Goal: Contribute content: Add original content to the website for others to see

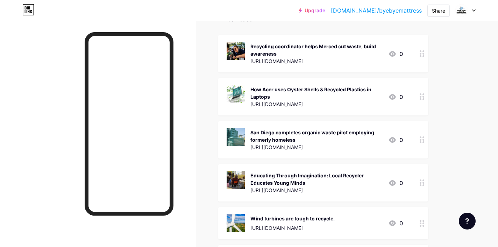
scroll to position [61, 0]
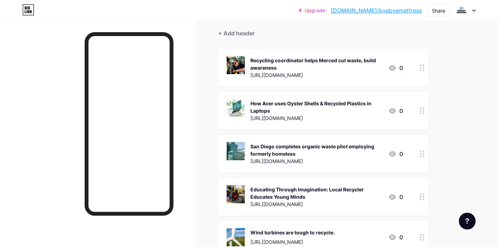
click at [420, 67] on circle at bounding box center [420, 68] width 2 height 2
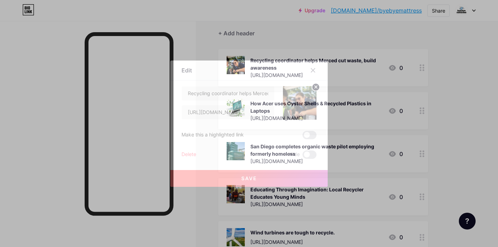
click at [186, 153] on div "Delete" at bounding box center [188, 154] width 15 height 8
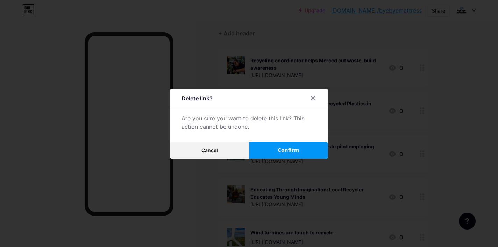
click at [293, 151] on span "Confirm" at bounding box center [289, 149] width 22 height 7
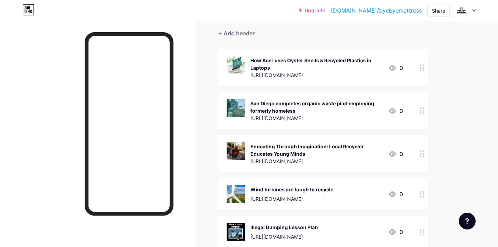
click at [423, 71] on div at bounding box center [422, 67] width 12 height 37
click at [193, 155] on div "Delete" at bounding box center [188, 154] width 15 height 8
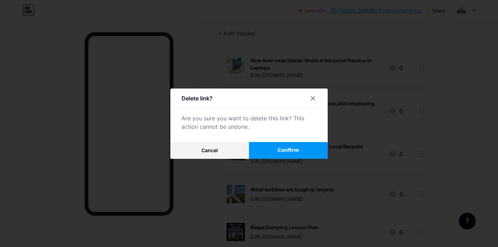
click at [307, 147] on button "Confirm" at bounding box center [288, 150] width 79 height 17
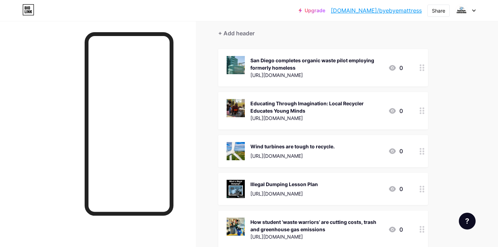
click at [424, 72] on div at bounding box center [422, 67] width 12 height 37
click at [194, 155] on div "Delete" at bounding box center [188, 154] width 15 height 8
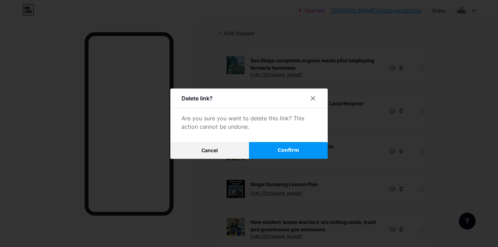
click at [282, 145] on button "Confirm" at bounding box center [288, 150] width 79 height 17
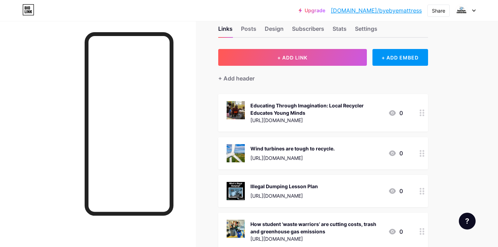
scroll to position [0, 0]
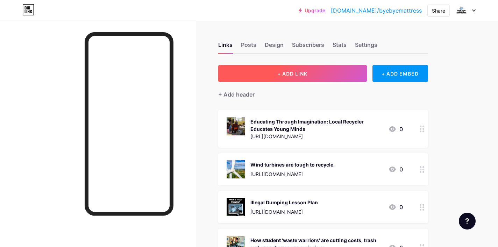
click at [326, 72] on button "+ ADD LINK" at bounding box center [292, 73] width 149 height 17
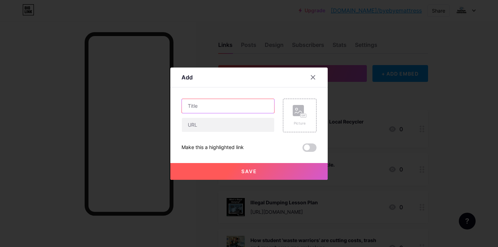
click at [248, 104] on input "text" at bounding box center [228, 106] width 92 height 14
type input "Sell it, donate it - recycle it? A beloved old minivan faces a fork in the road"
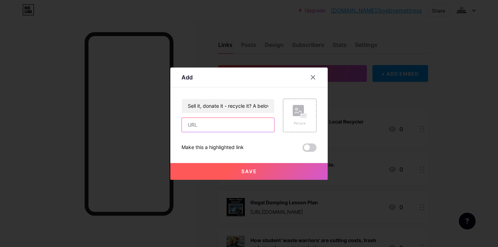
click at [206, 128] on input "text" at bounding box center [228, 125] width 92 height 14
paste input "[URL][DOMAIN_NAME]"
type input "[URL][DOMAIN_NAME]"
click at [298, 113] on rect at bounding box center [298, 110] width 11 height 11
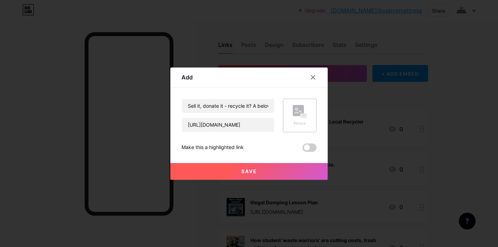
scroll to position [0, 0]
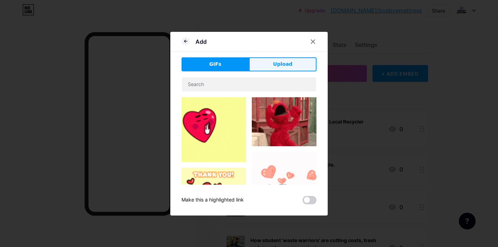
click at [286, 65] on span "Upload" at bounding box center [282, 63] width 19 height 7
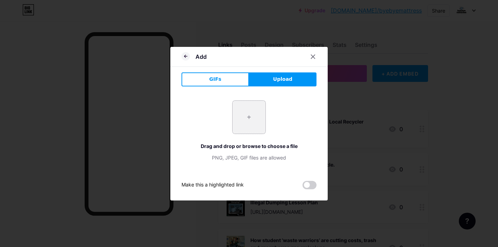
click at [258, 114] on input "file" at bounding box center [248, 117] width 33 height 33
type input "C:\fakepath\Van.webp"
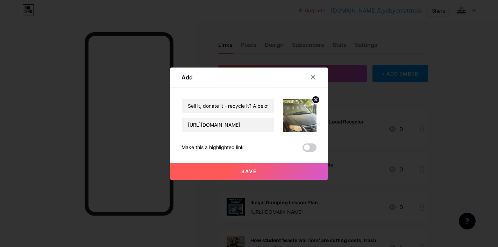
click at [267, 171] on button "Save" at bounding box center [248, 171] width 157 height 17
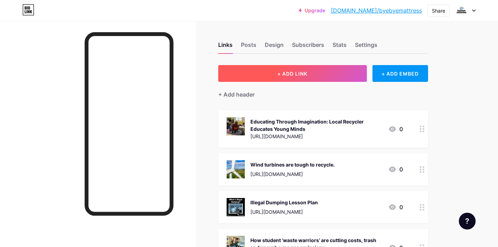
click at [328, 71] on button "+ ADD LINK" at bounding box center [292, 73] width 149 height 17
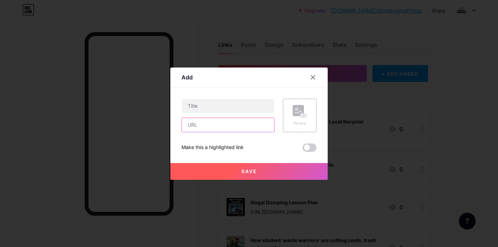
click at [244, 124] on input "text" at bounding box center [228, 125] width 92 height 14
paste input "[URL][DOMAIN_NAME][PERSON_NAME]"
type input "[URL][DOMAIN_NAME][PERSON_NAME]"
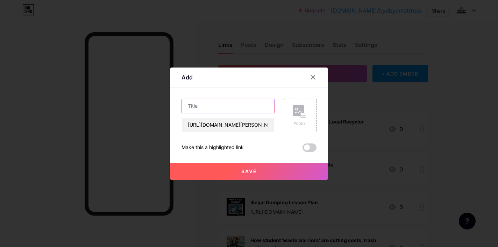
click at [237, 104] on input "text" at bounding box center [228, 106] width 92 height 14
paste input "Recycling company turns tossed bottles into new surfaces through unique process"
type input "Recycling company turns tossed bottles into new surfaces through unique process"
click at [297, 123] on div "Picture" at bounding box center [300, 123] width 14 height 5
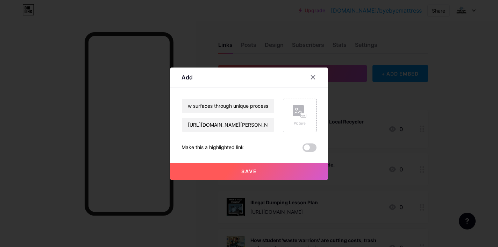
scroll to position [0, 0]
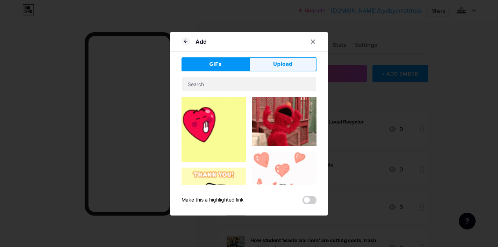
click at [286, 62] on span "Upload" at bounding box center [282, 63] width 19 height 7
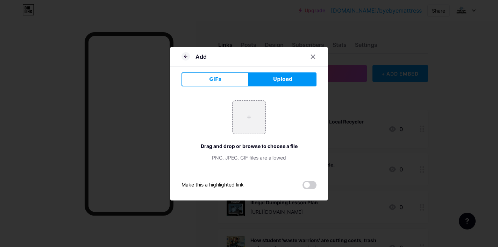
click at [275, 74] on button "Upload" at bounding box center [282, 79] width 67 height 14
click at [250, 112] on input "file" at bounding box center [248, 117] width 33 height 33
type input "C:\fakepath\tossed bottles.webp"
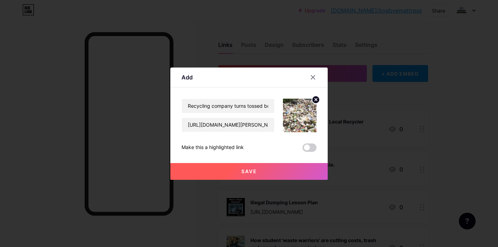
click at [265, 172] on button "Save" at bounding box center [248, 171] width 157 height 17
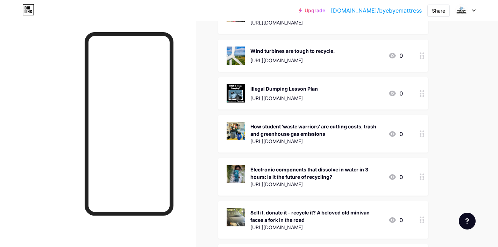
scroll to position [69, 0]
